Goal: Information Seeking & Learning: Find specific fact

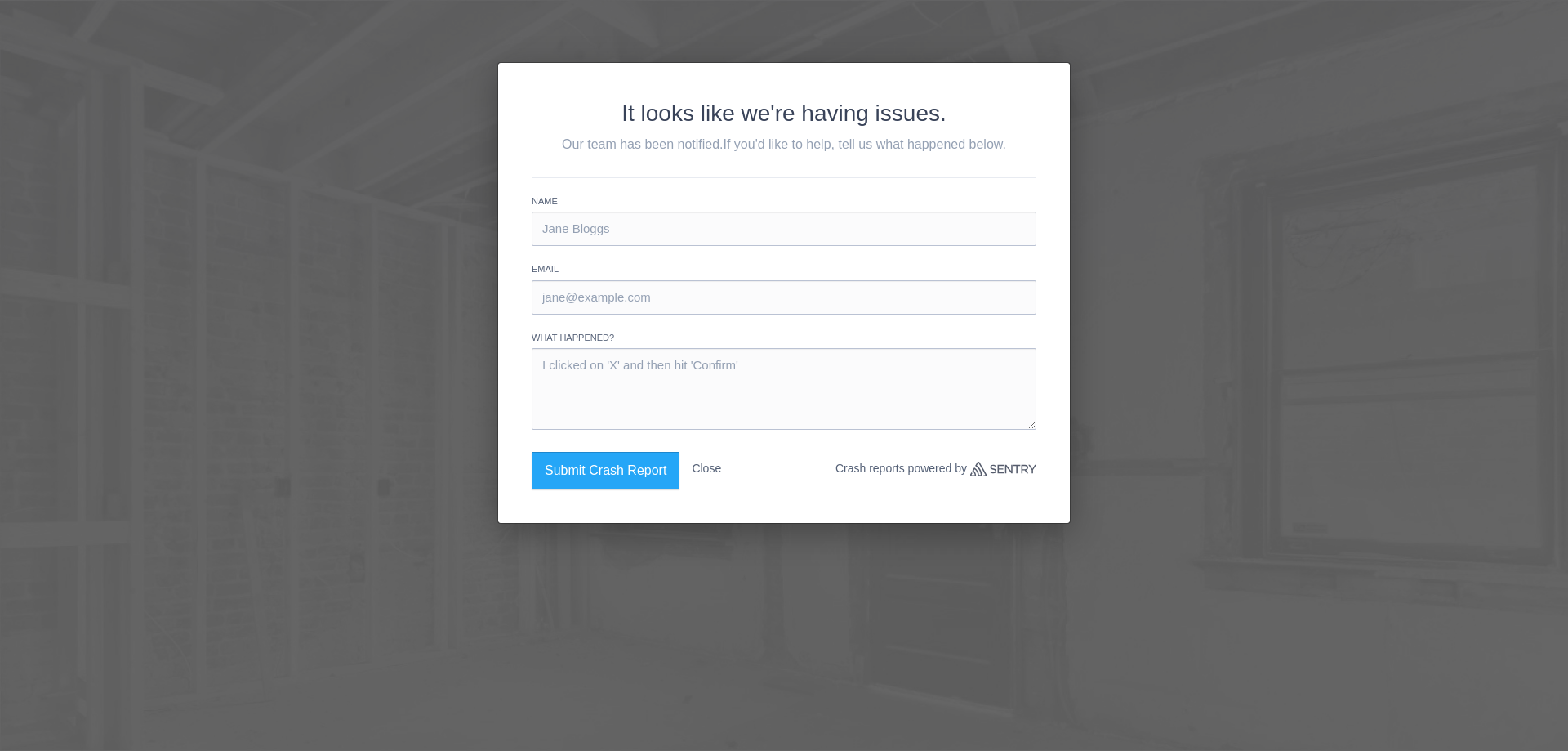
click at [708, 464] on button "Close" at bounding box center [706, 468] width 30 height 33
click at [705, 465] on button "Close" at bounding box center [706, 468] width 30 height 33
click at [706, 471] on button "Close" at bounding box center [706, 468] width 30 height 33
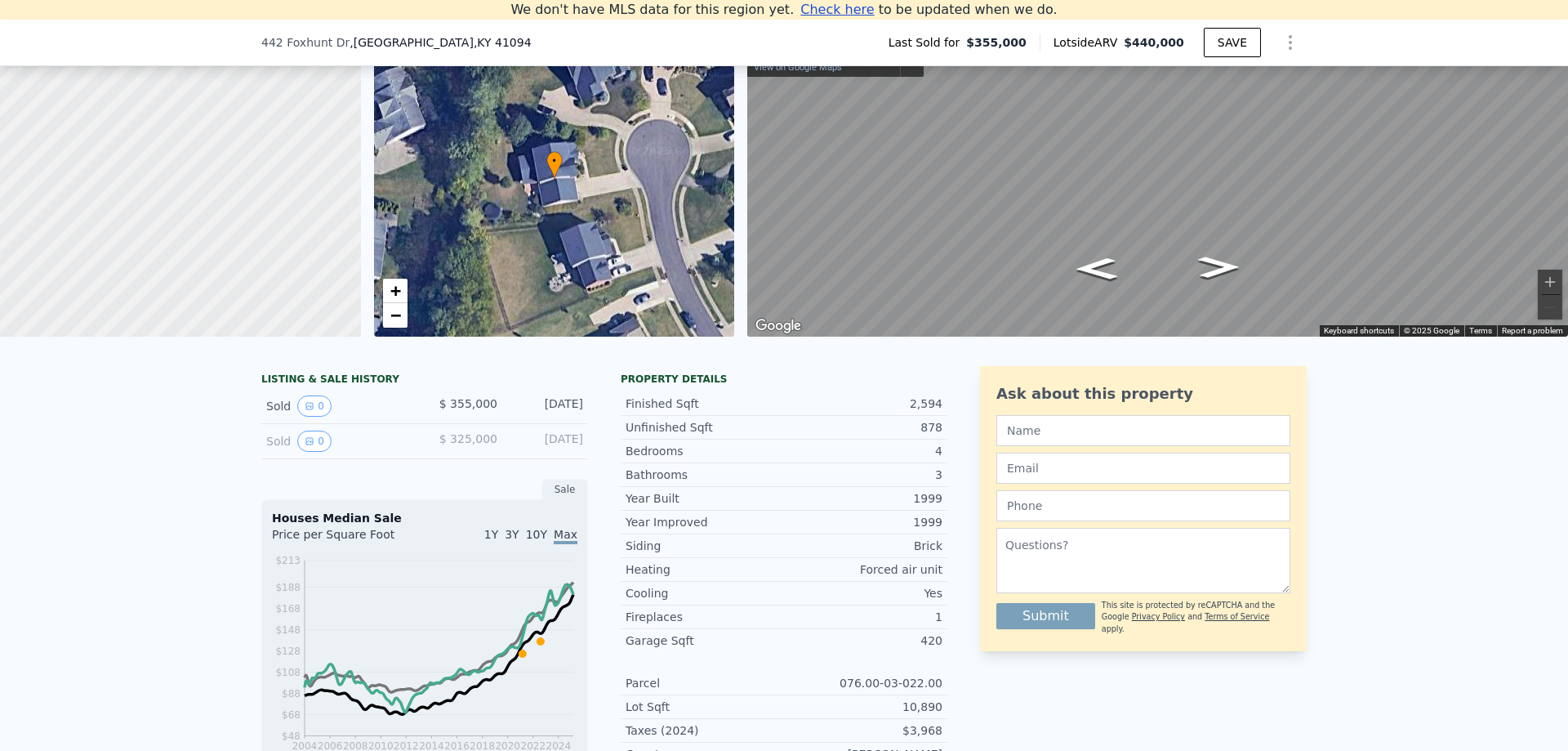
scroll to position [115, 0]
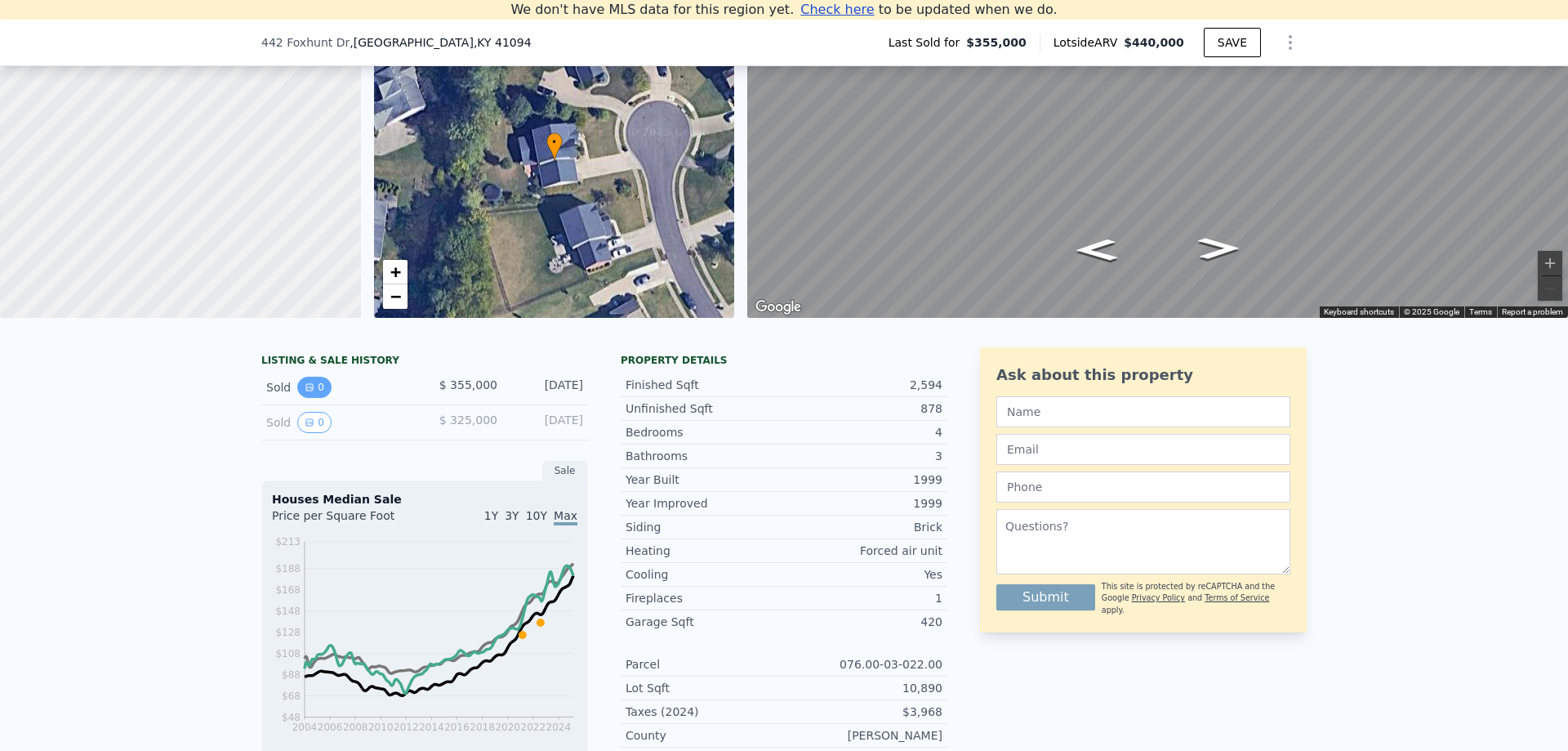
click at [306, 388] on icon "View historical data" at bounding box center [309, 387] width 10 height 10
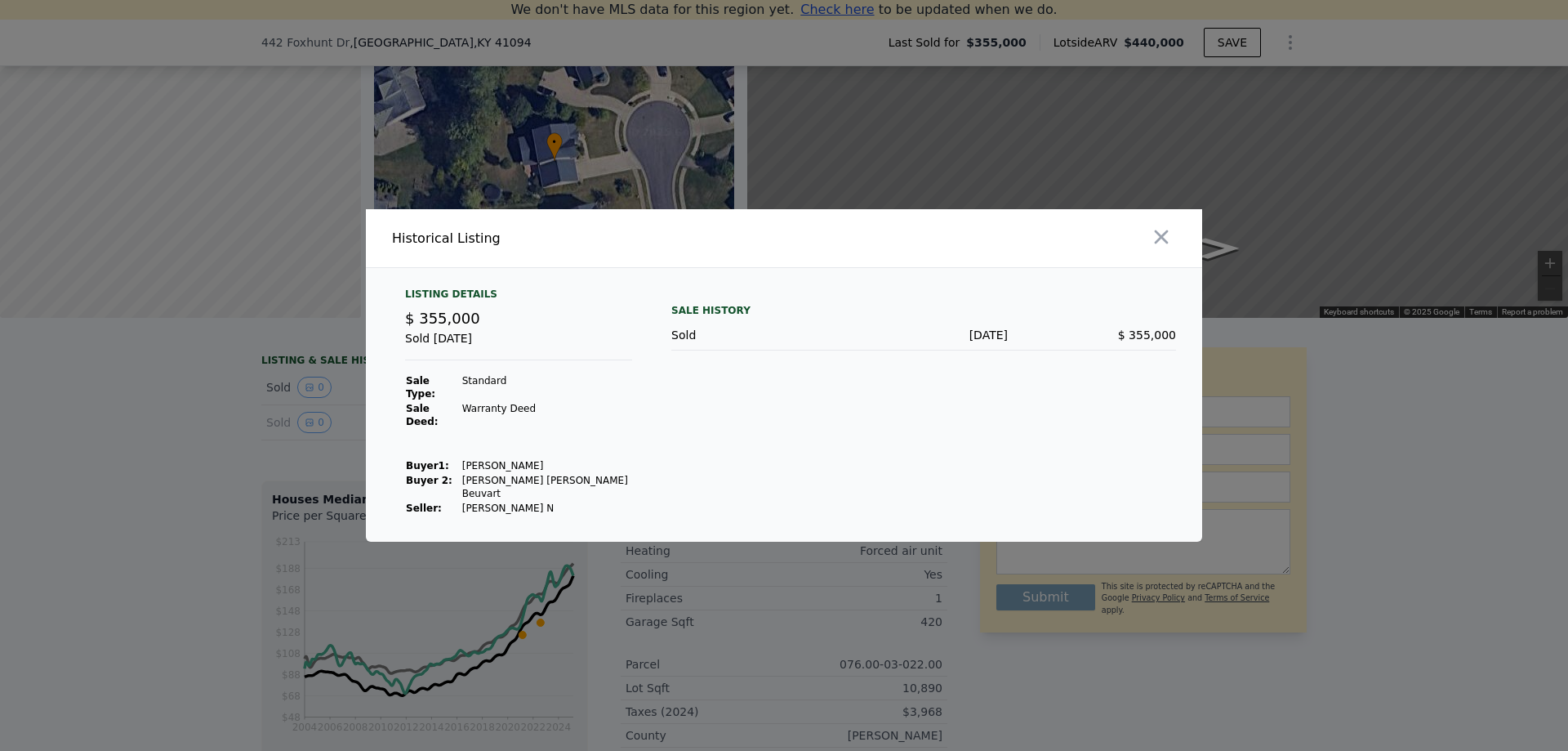
click at [201, 444] on div at bounding box center [784, 375] width 1568 height 751
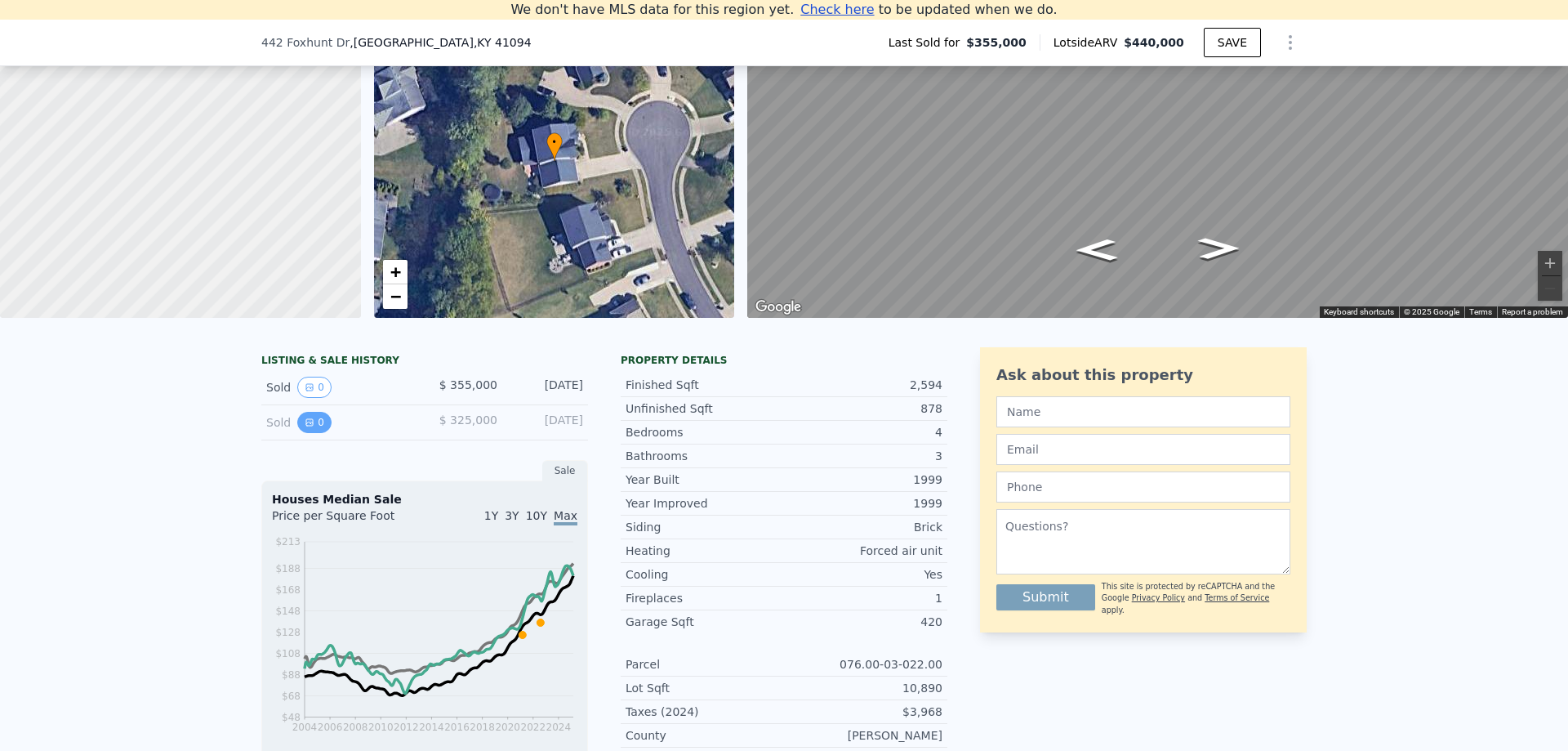
click at [317, 422] on button "0" at bounding box center [314, 422] width 34 height 21
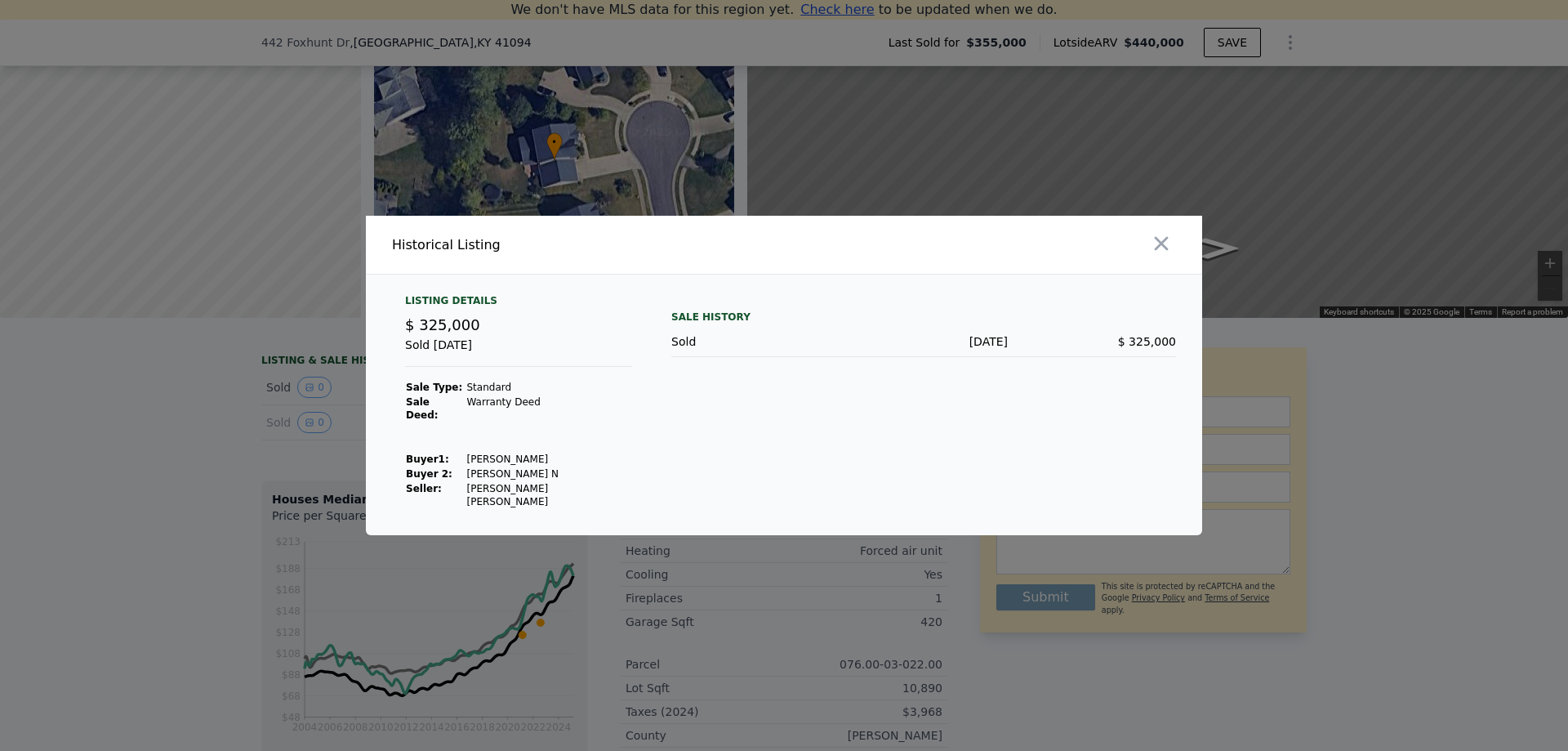
click at [158, 523] on div at bounding box center [784, 375] width 1568 height 751
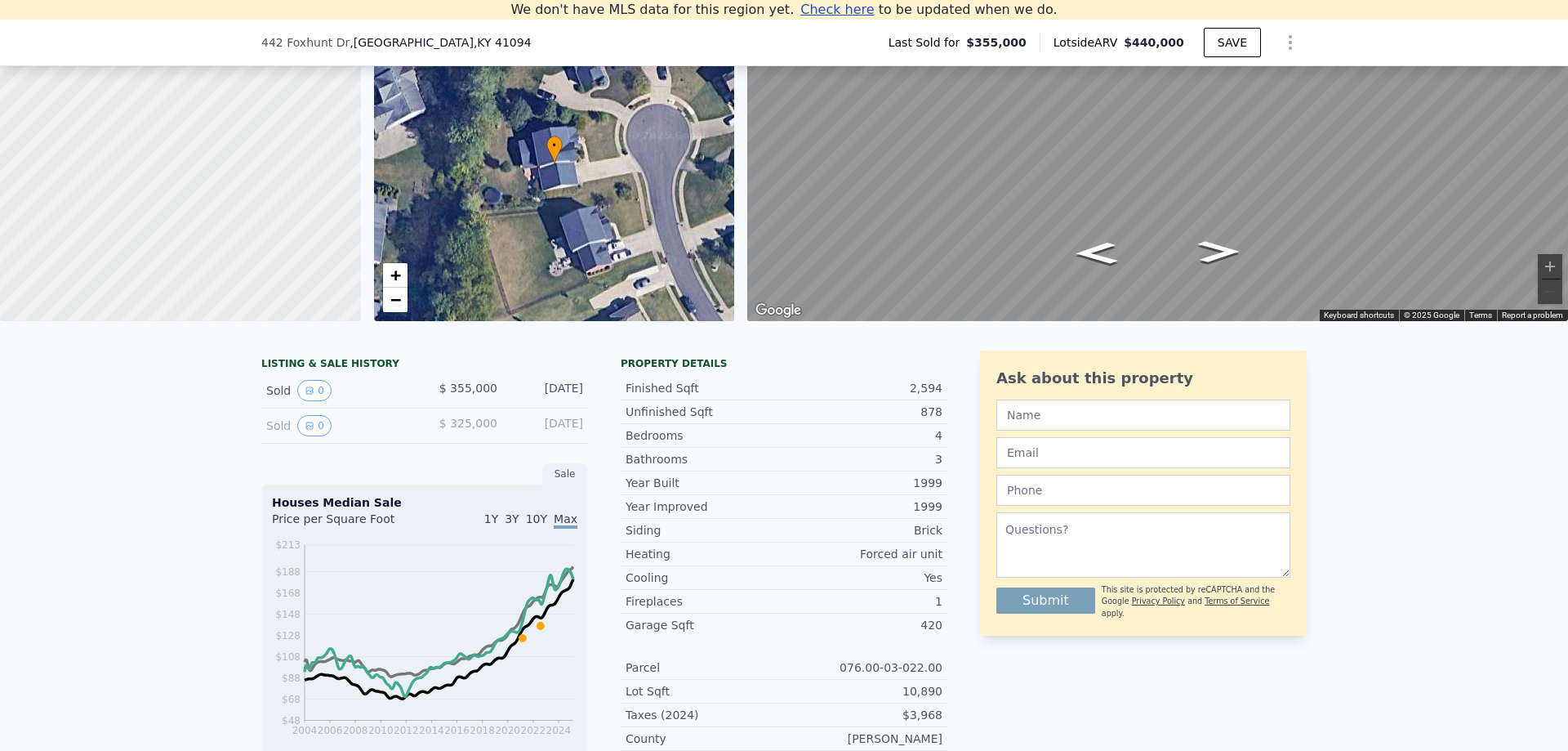
scroll to position [111, 0]
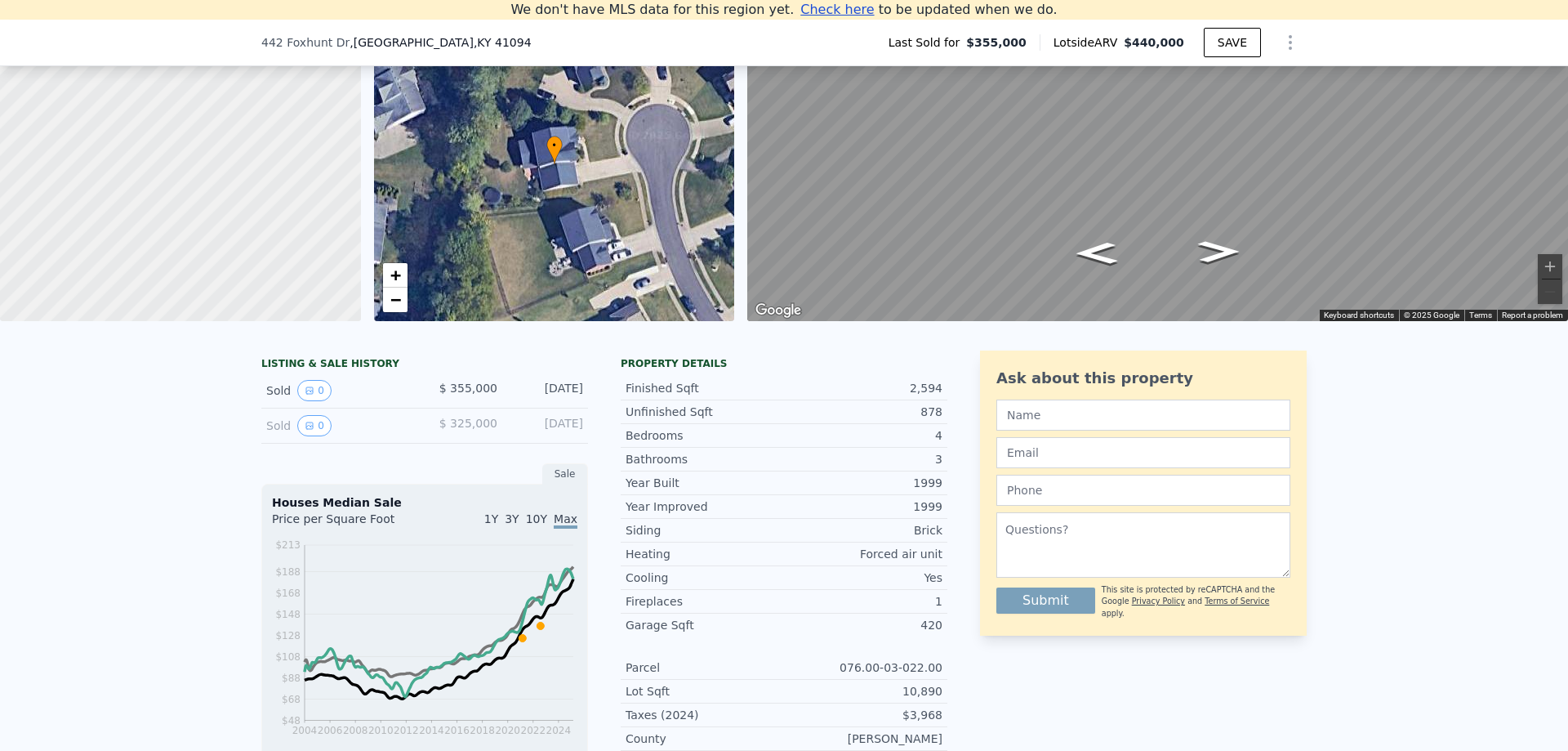
scroll to position [19, 0]
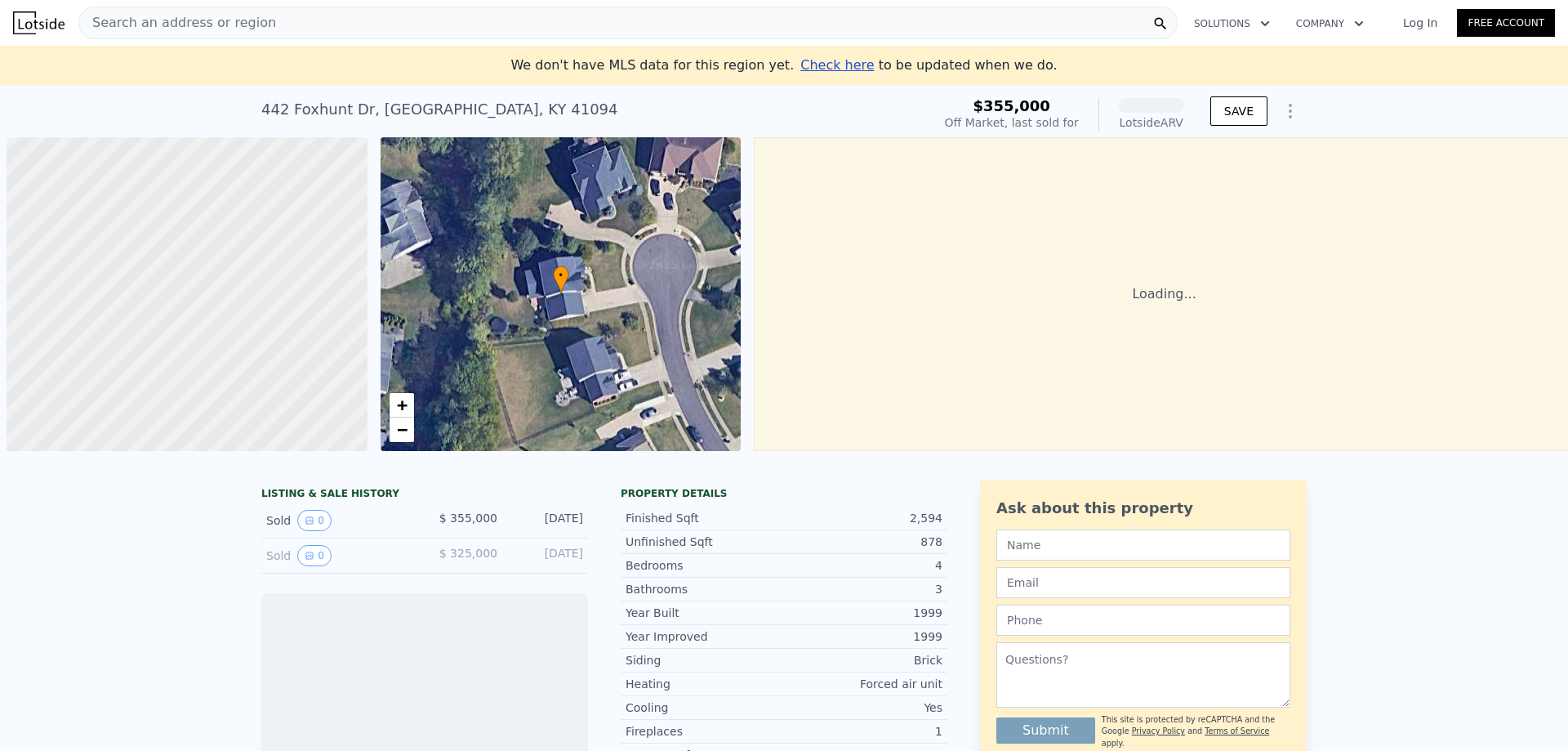
click at [142, 20] on span "Search an address or region" at bounding box center [178, 23] width 197 height 20
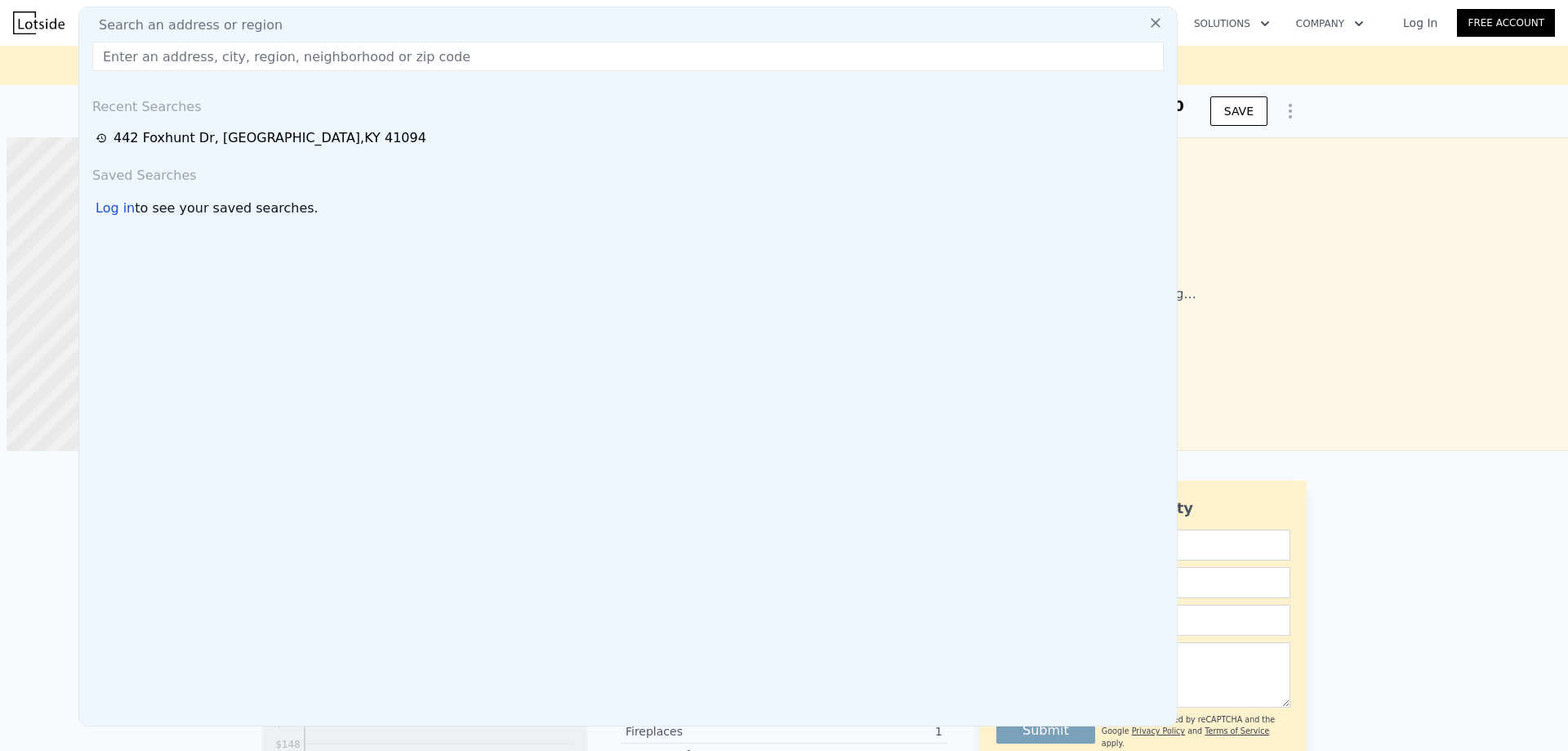
click at [142, 26] on span "Search an address or region" at bounding box center [184, 25] width 197 height 20
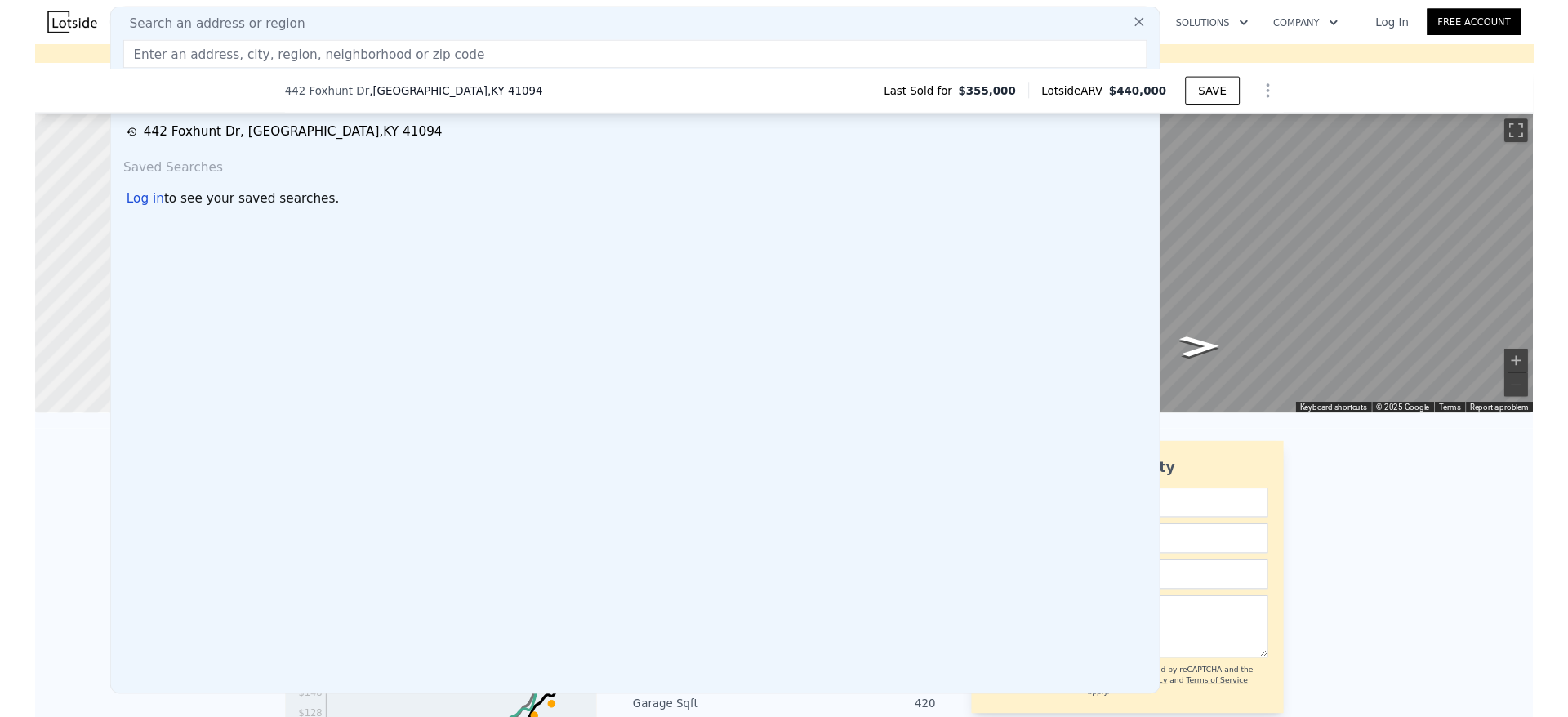
scroll to position [820, 0]
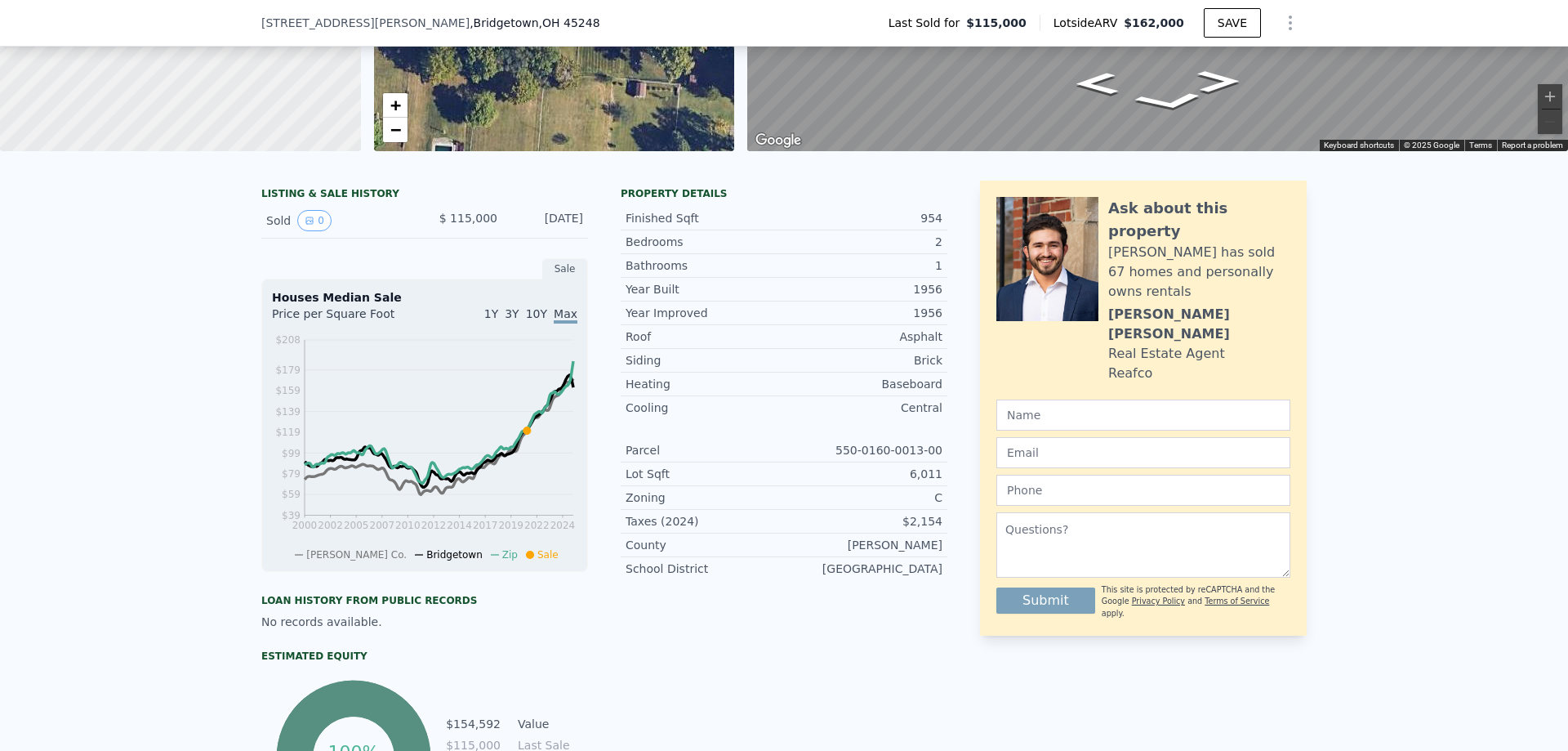
scroll to position [201, 0]
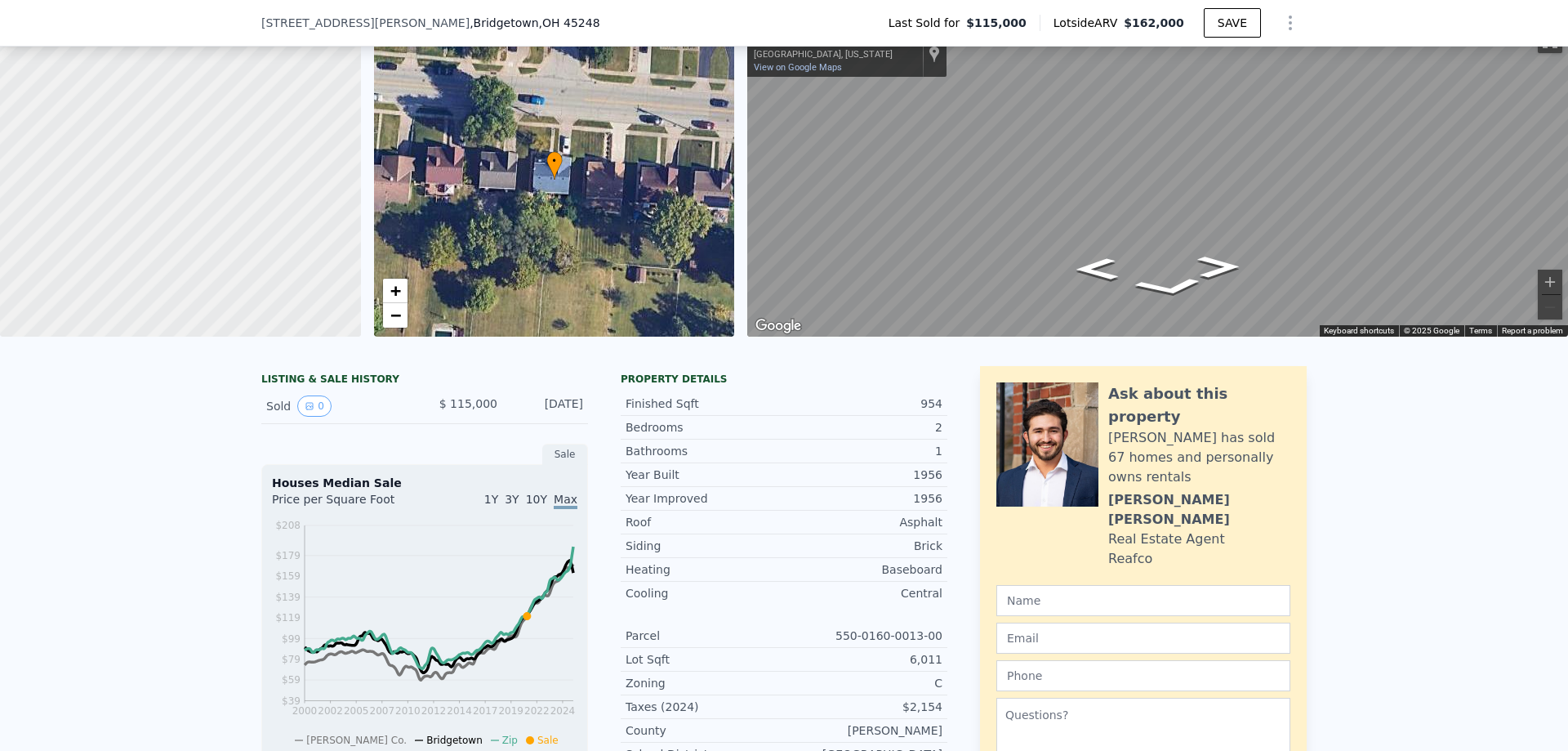
click at [321, 467] on div "Houses Median Sale Price per Square Foot 1Y 3Y 10Y Max 2000 2002 2005 2007 2010…" at bounding box center [424, 610] width 327 height 294
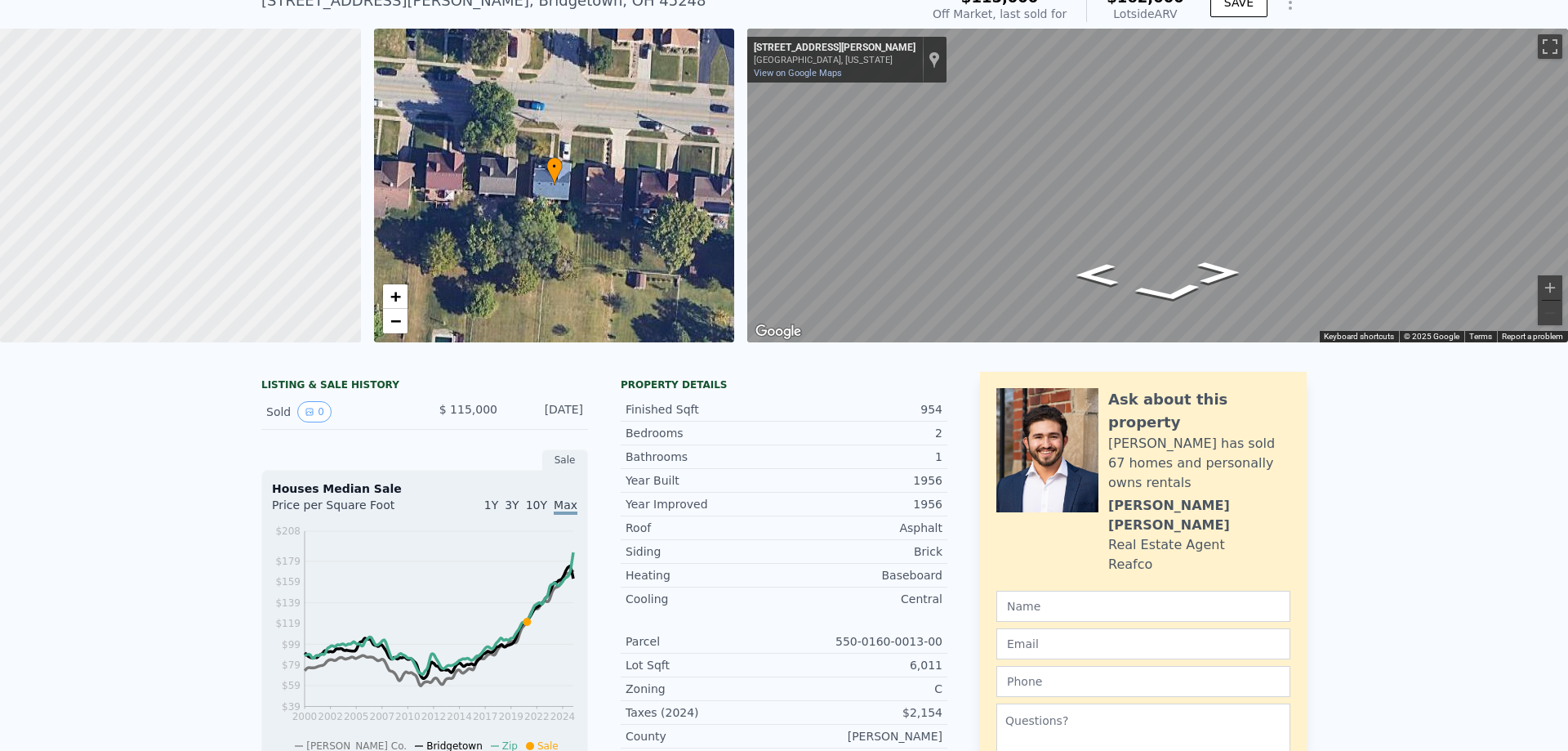
click at [311, 481] on div "Houses Median Sale" at bounding box center [424, 489] width 305 height 16
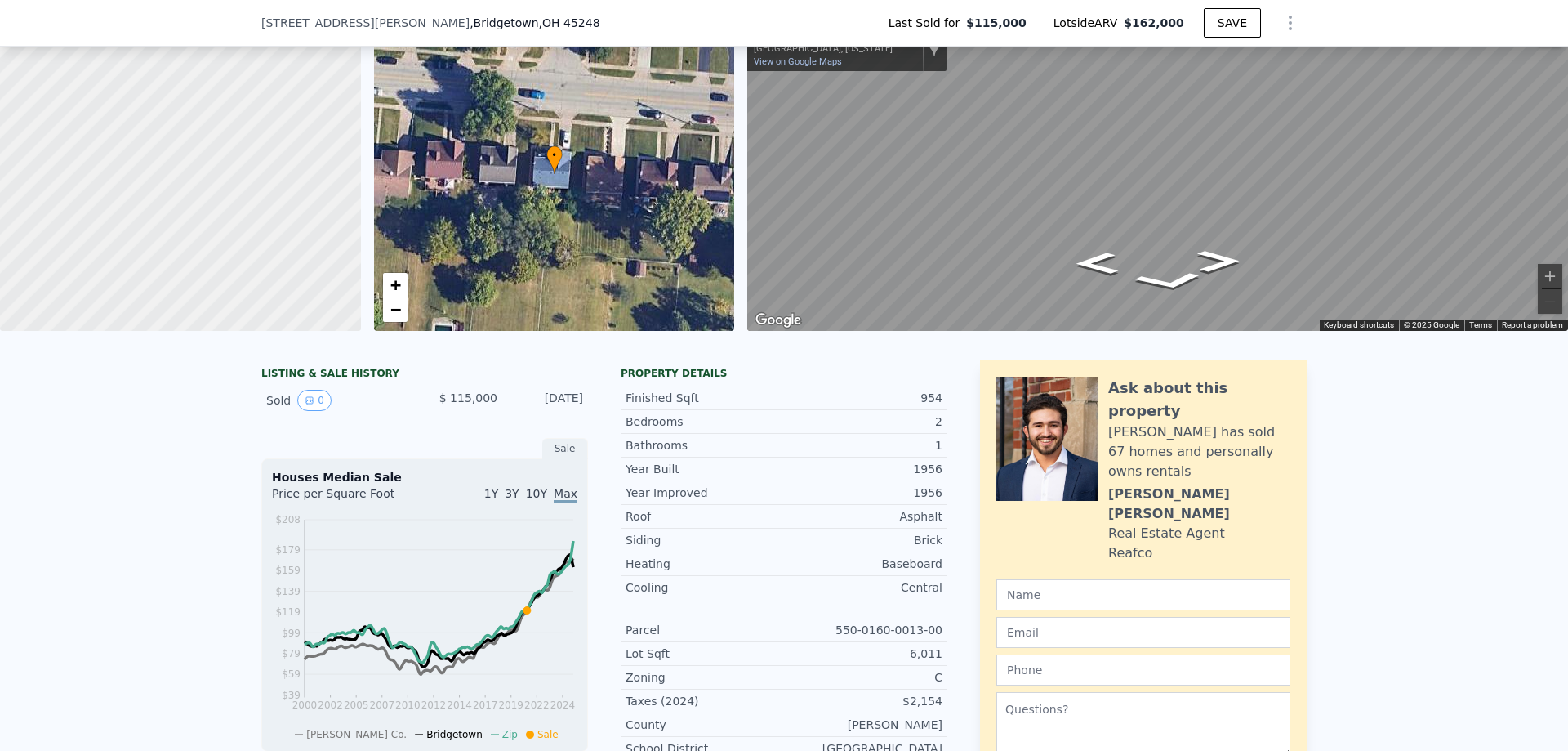
scroll to position [0, 0]
